Goal: Check status: Check status

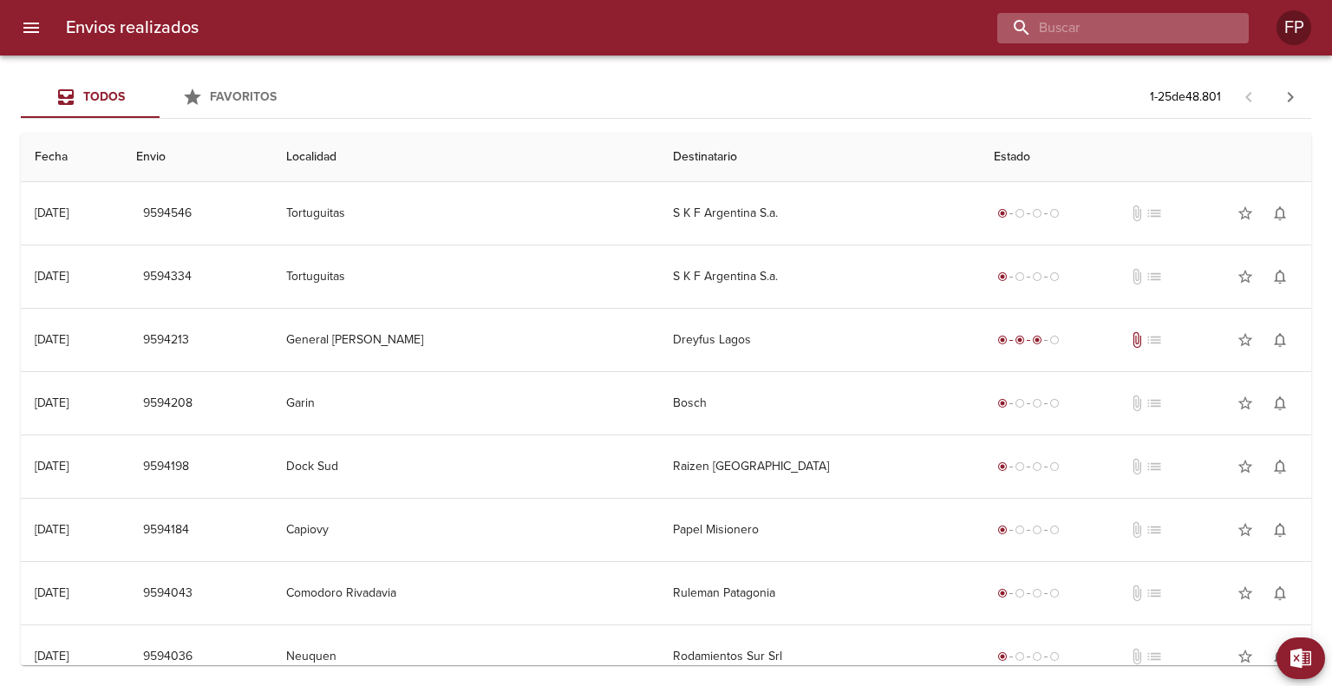
click at [1161, 24] on input "buscar" at bounding box center [1108, 28] width 222 height 30
paste input "85137"
type input "85137"
click at [1150, 42] on input "buscar" at bounding box center [1108, 28] width 222 height 30
paste input "00085137"
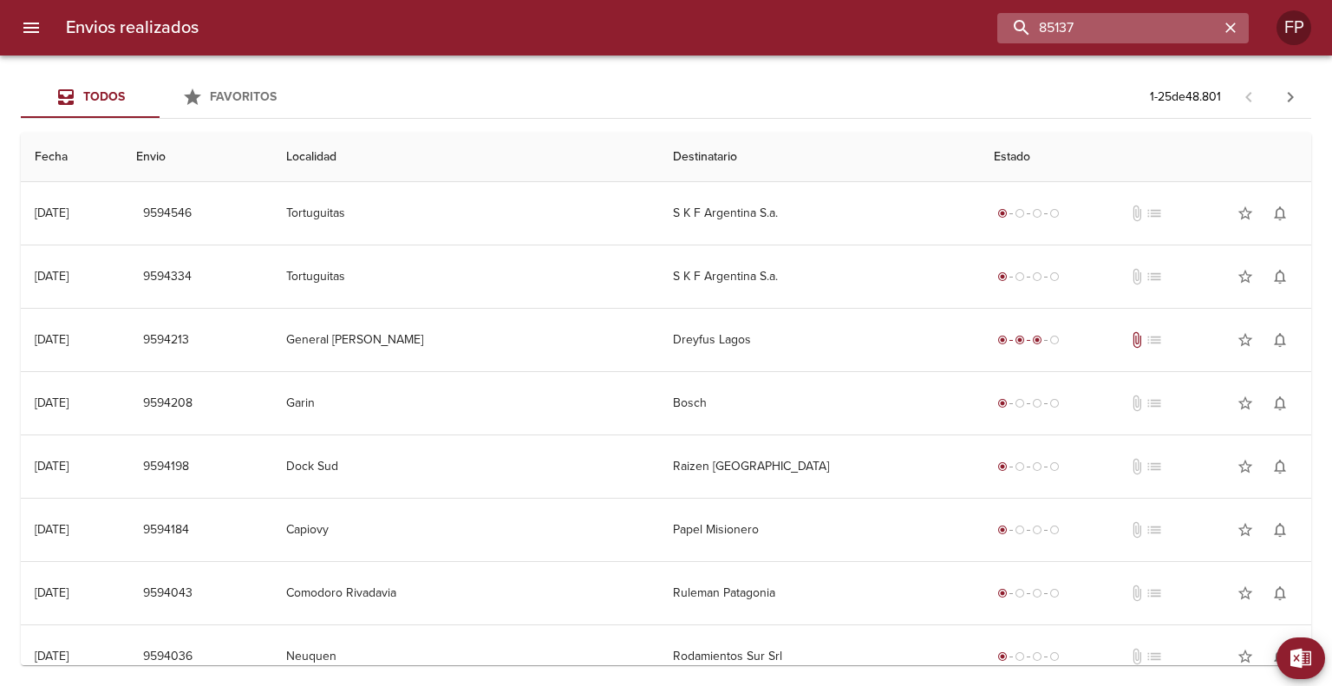
type input "85137"
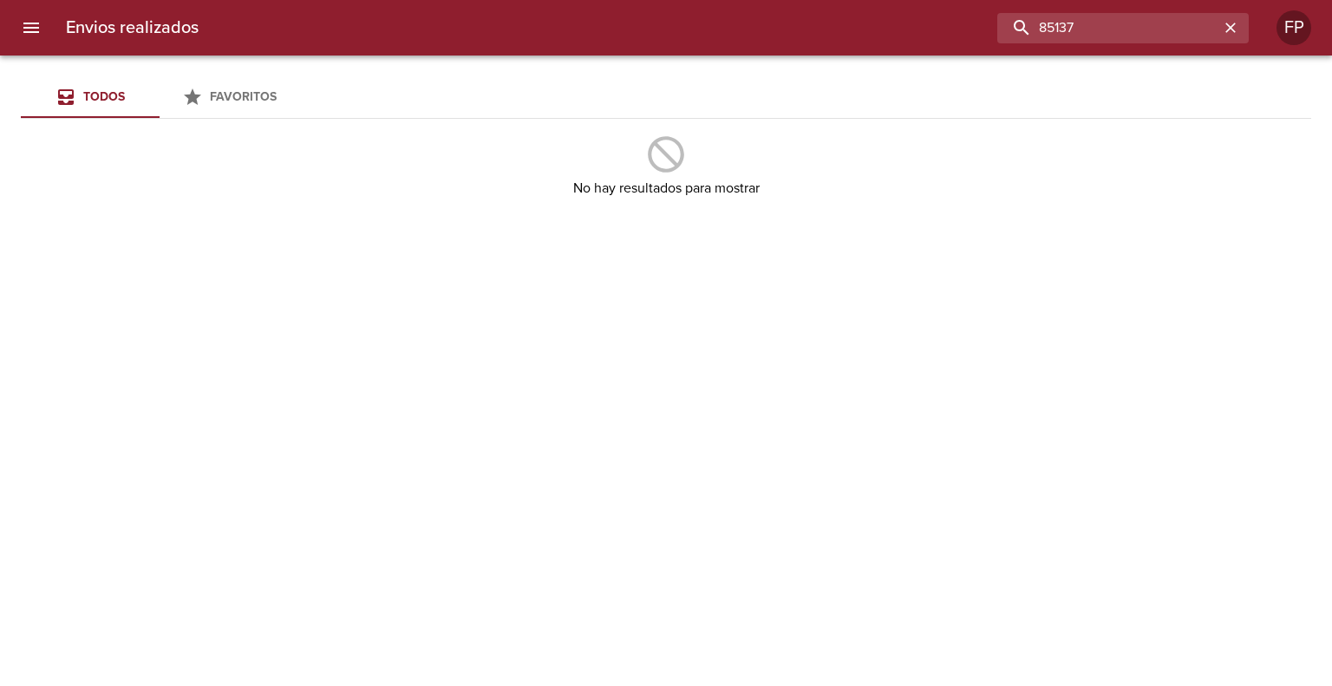
drag, startPoint x: 1047, startPoint y: 20, endPoint x: 961, endPoint y: 22, distance: 86.7
click at [961, 22] on div "85137" at bounding box center [730, 28] width 1036 height 30
paste input "buscar"
paste input "0026-00085137"
type input "0026-00085137"
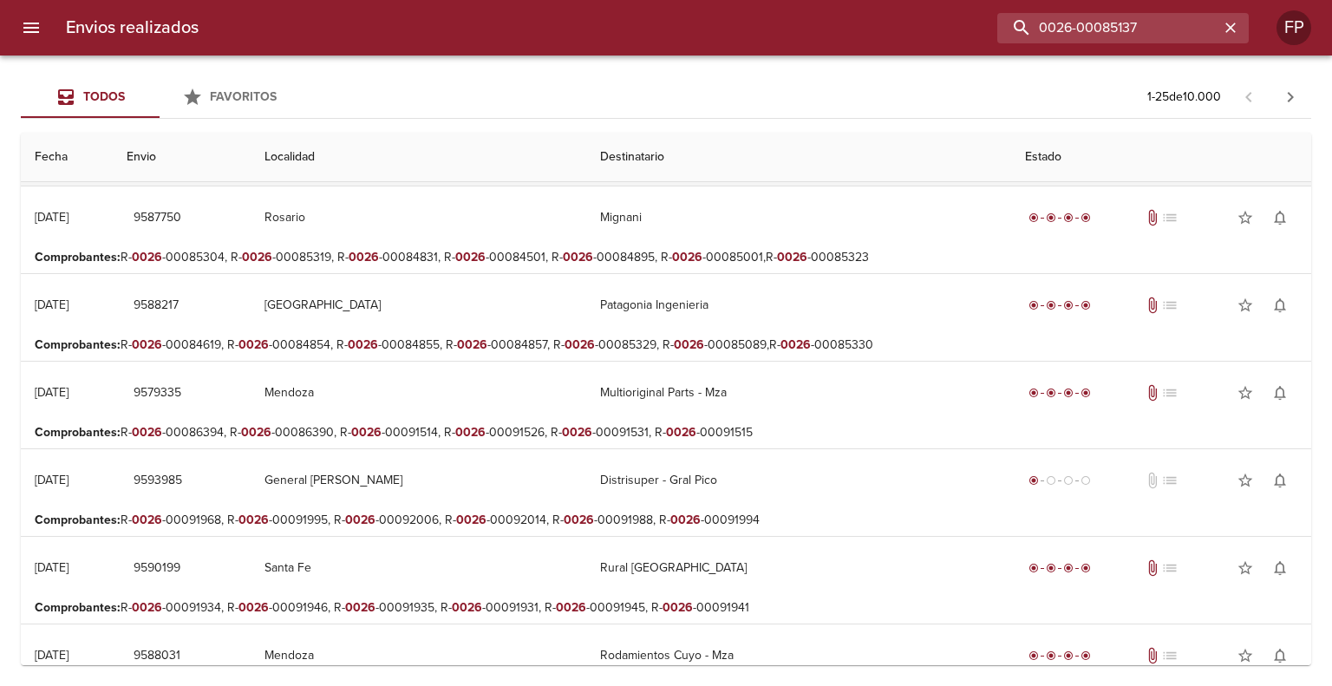
scroll to position [520, 0]
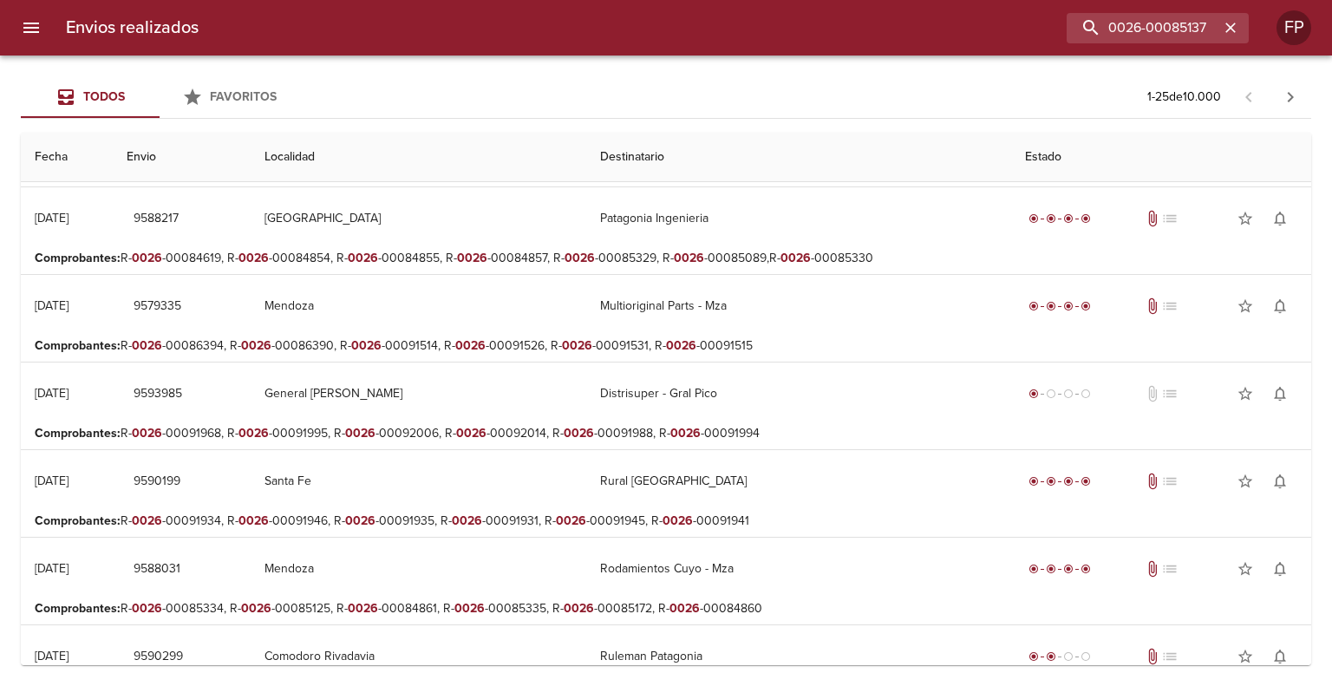
click at [23, 30] on icon "menu" at bounding box center [31, 27] width 21 height 21
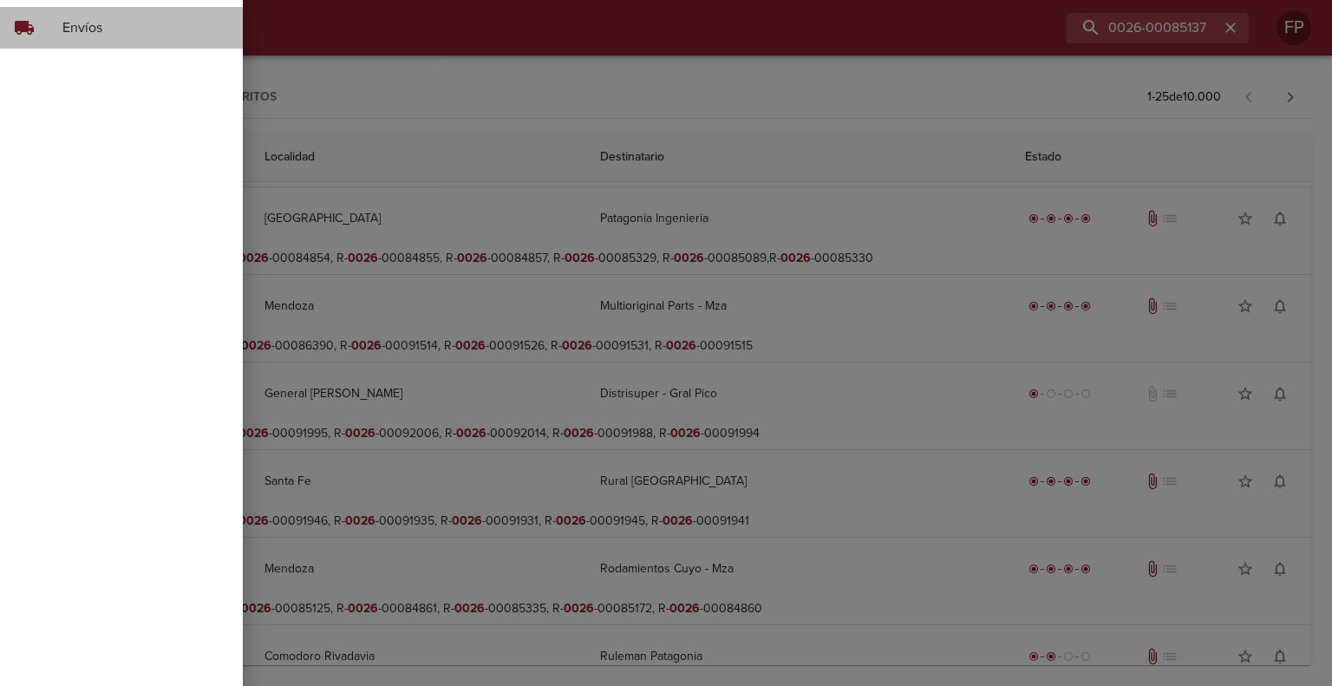
click at [75, 28] on span "Envíos" at bounding box center [145, 27] width 166 height 21
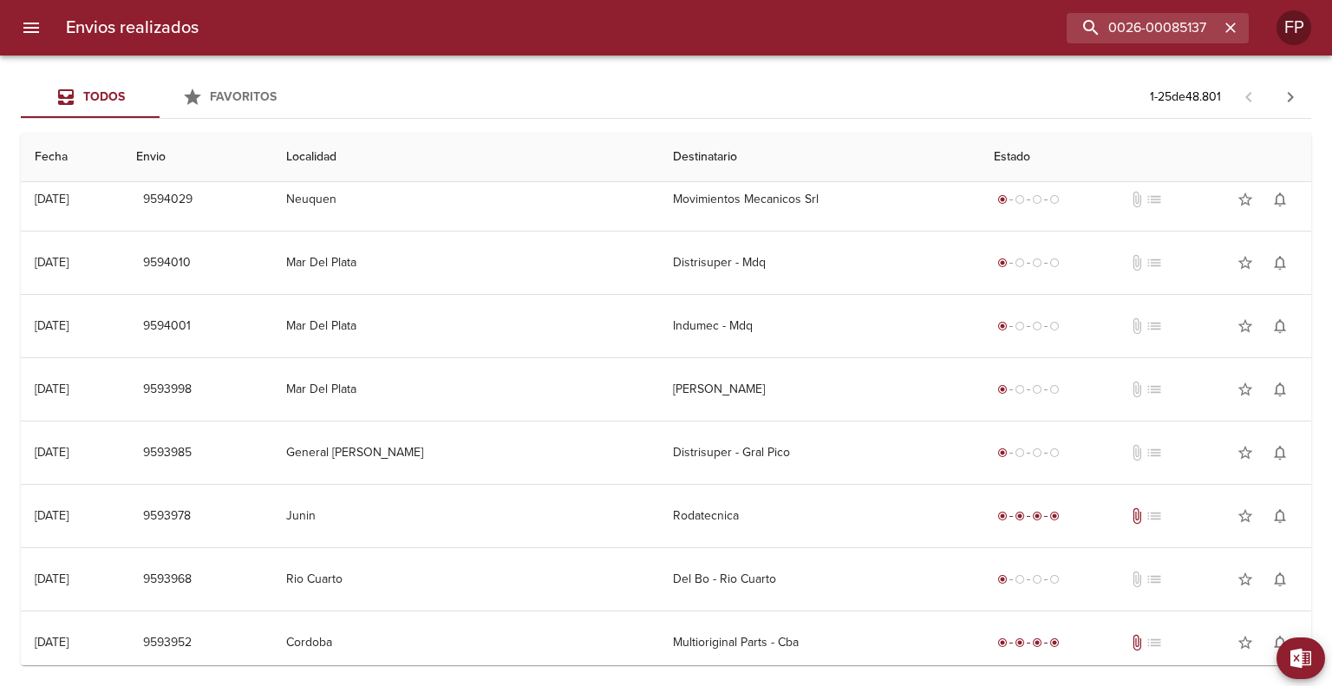
scroll to position [0, 0]
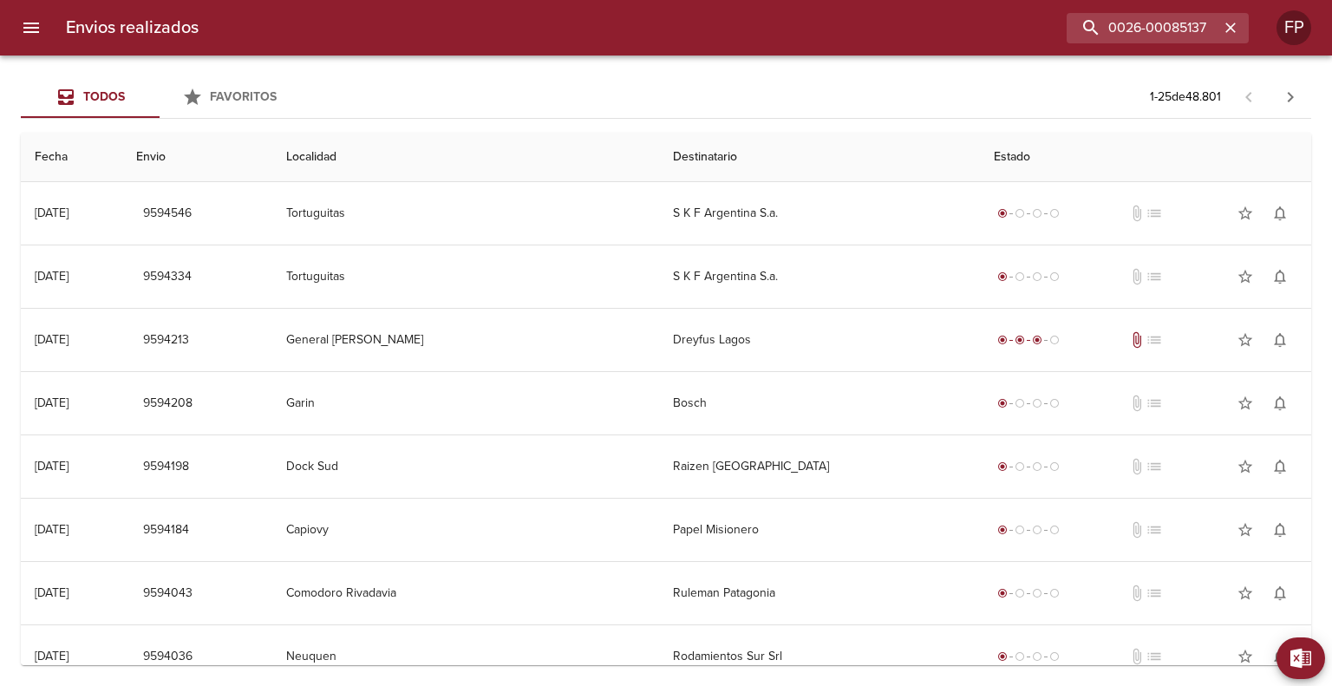
click at [35, 28] on icon "menu" at bounding box center [31, 28] width 16 height 10
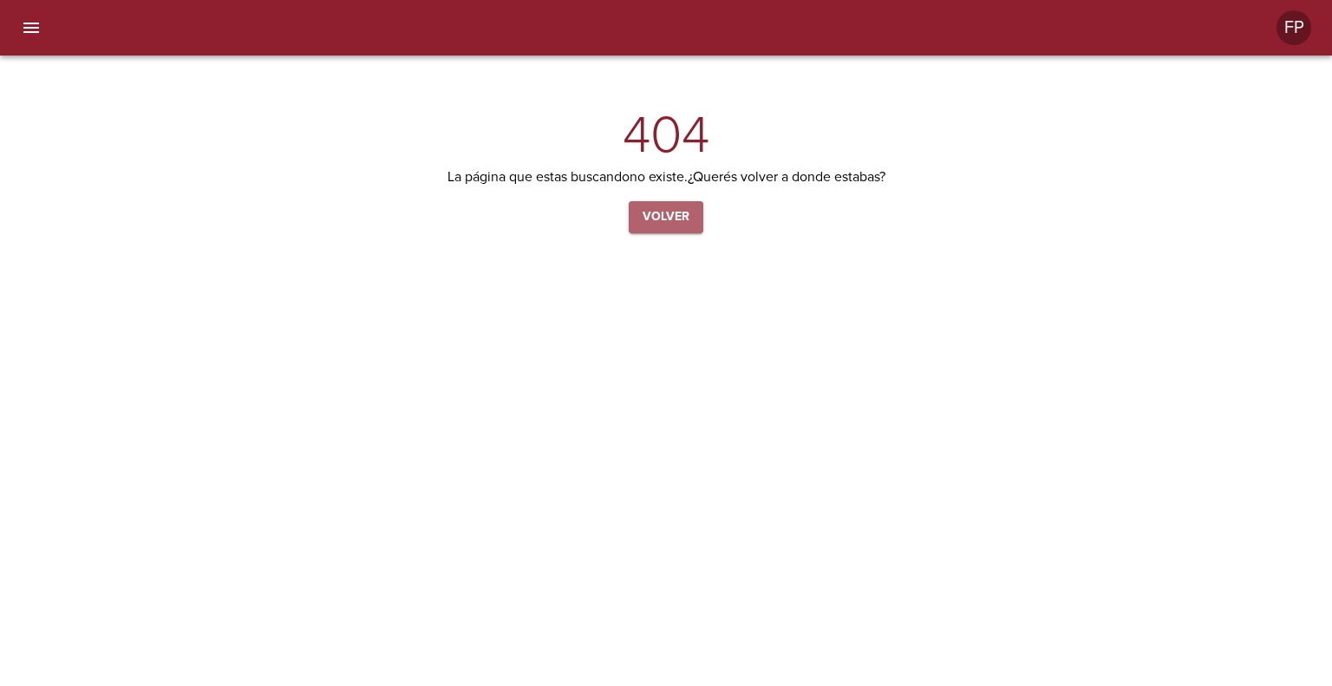
click at [690, 218] on button "Volver" at bounding box center [666, 217] width 75 height 32
